Goal: Task Accomplishment & Management: Manage account settings

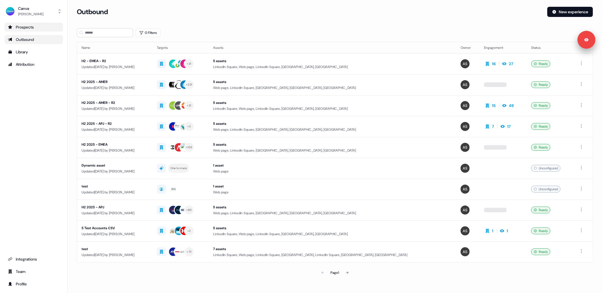
click at [27, 23] on link "Prospects" at bounding box center [34, 27] width 58 height 9
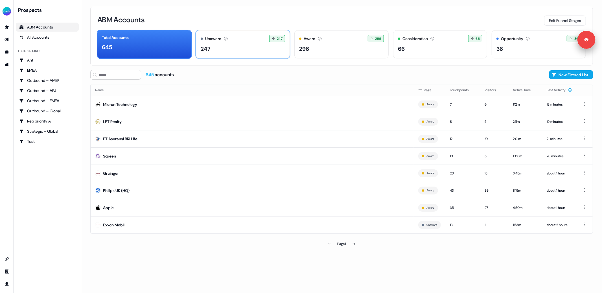
click at [256, 47] on div "247" at bounding box center [243, 49] width 85 height 8
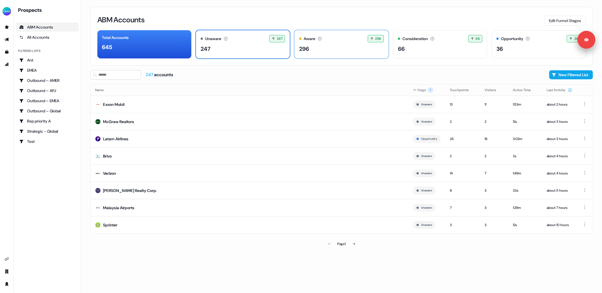
click at [334, 46] on div "296" at bounding box center [341, 49] width 85 height 8
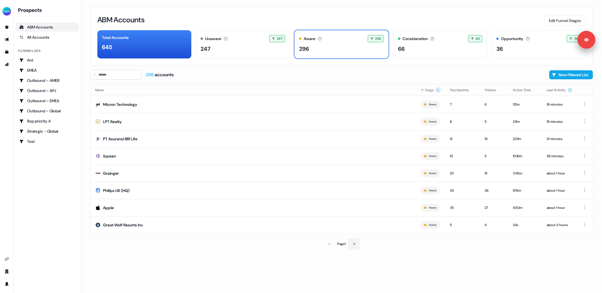
click at [353, 243] on icon at bounding box center [353, 243] width 3 height 3
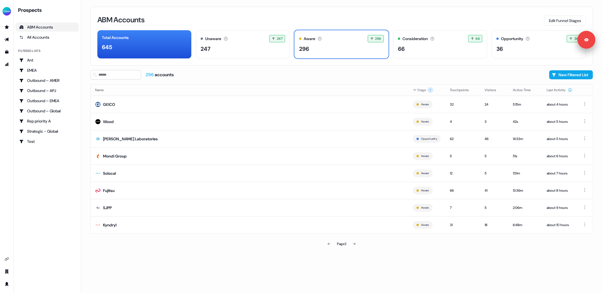
click at [353, 243] on icon at bounding box center [353, 243] width 3 height 3
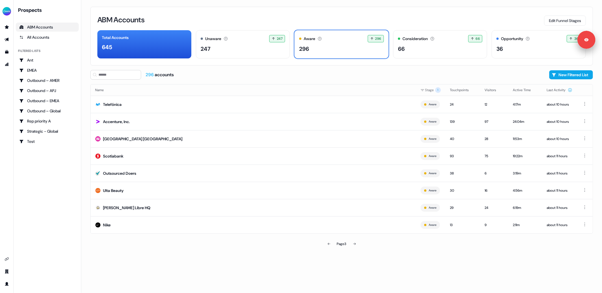
click at [353, 243] on icon at bounding box center [354, 243] width 3 height 3
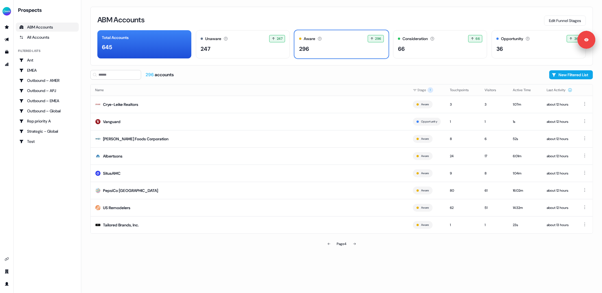
click at [353, 243] on icon at bounding box center [354, 243] width 3 height 3
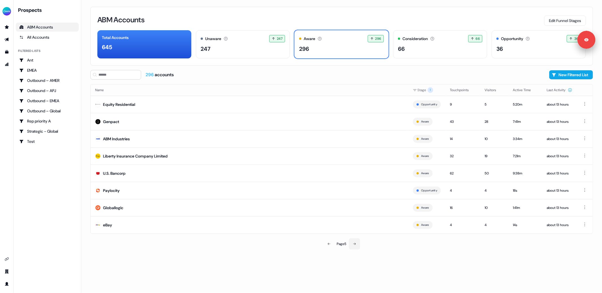
click at [353, 240] on button at bounding box center [354, 243] width 11 height 11
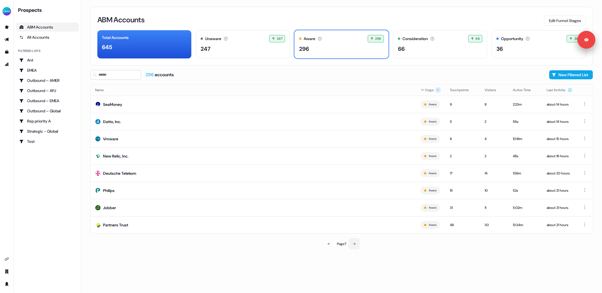
click at [353, 240] on button at bounding box center [354, 243] width 11 height 11
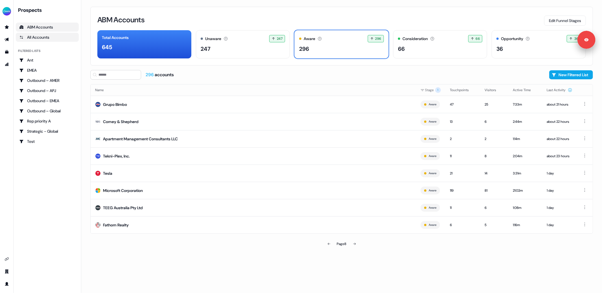
click at [35, 35] on div "All Accounts" at bounding box center [47, 37] width 56 height 6
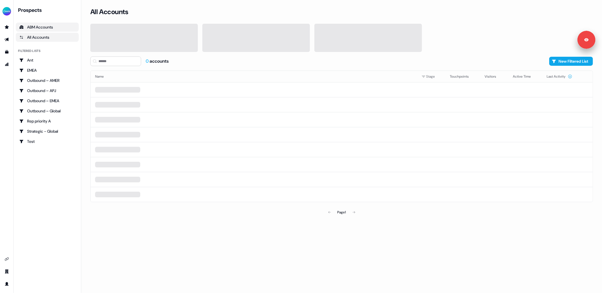
click at [45, 27] on div "ABM Accounts" at bounding box center [47, 27] width 56 height 6
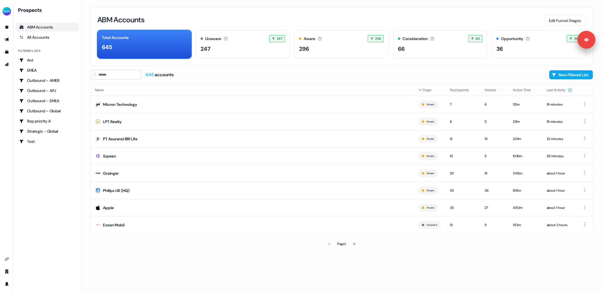
click at [194, 254] on div "ABM Accounts Edit Funnel Stages Total Accounts 645 Unaware The default stage al…" at bounding box center [341, 146] width 521 height 293
click at [338, 6] on div "ABM Accounts Edit Funnel Stages Total Accounts 645 Unaware The default stage al…" at bounding box center [341, 146] width 521 height 293
click at [555, 19] on button "Edit Funnel Stages" at bounding box center [565, 21] width 42 height 10
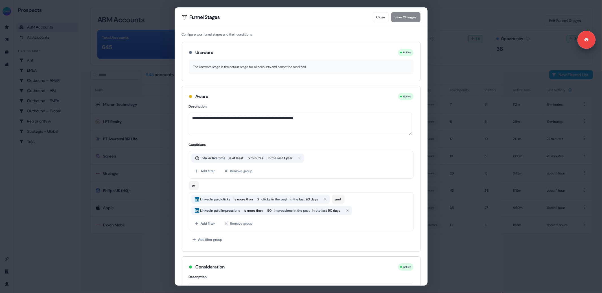
scroll to position [279, 0]
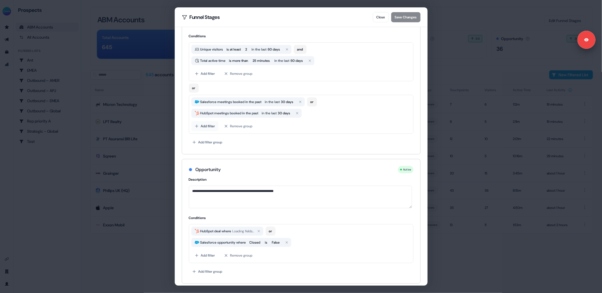
click at [206, 124] on button "Add filter" at bounding box center [204, 126] width 27 height 10
click at [220, 167] on div "Salesforce" at bounding box center [233, 168] width 82 height 10
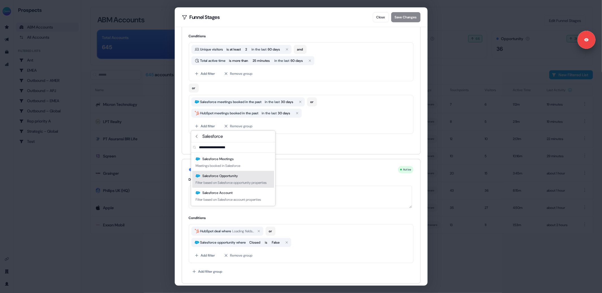
click at [296, 154] on div "**********" at bounding box center [301, 18] width 239 height 531
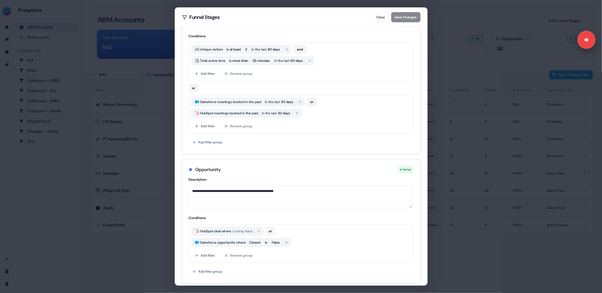
click at [147, 60] on div "**********" at bounding box center [301, 146] width 602 height 293
